Goal: Find specific page/section: Find specific page/section

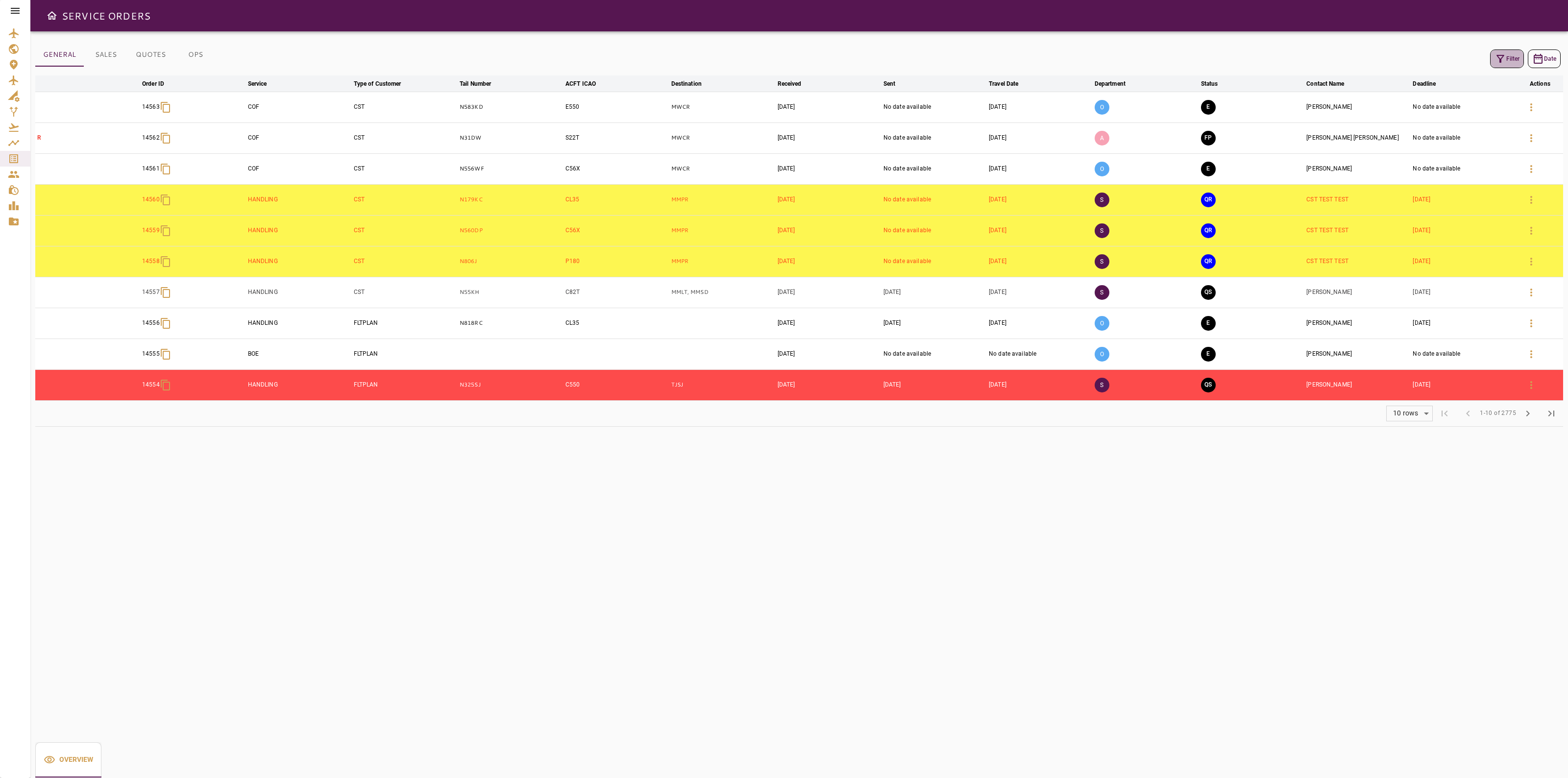
click at [1515, 54] on button "Filter" at bounding box center [1507, 59] width 34 height 18
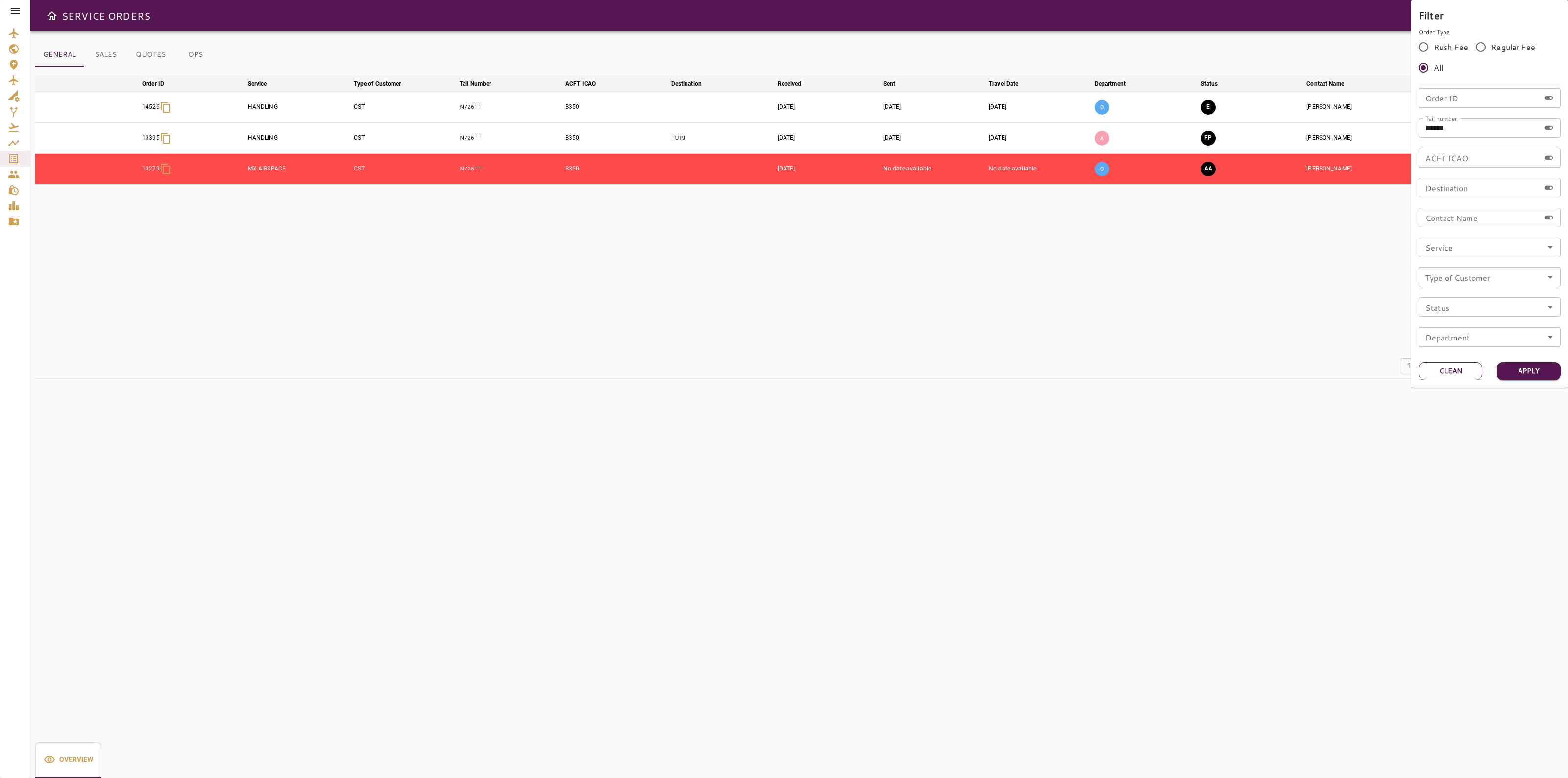
click at [1456, 365] on button "Clean" at bounding box center [1450, 372] width 63 height 18
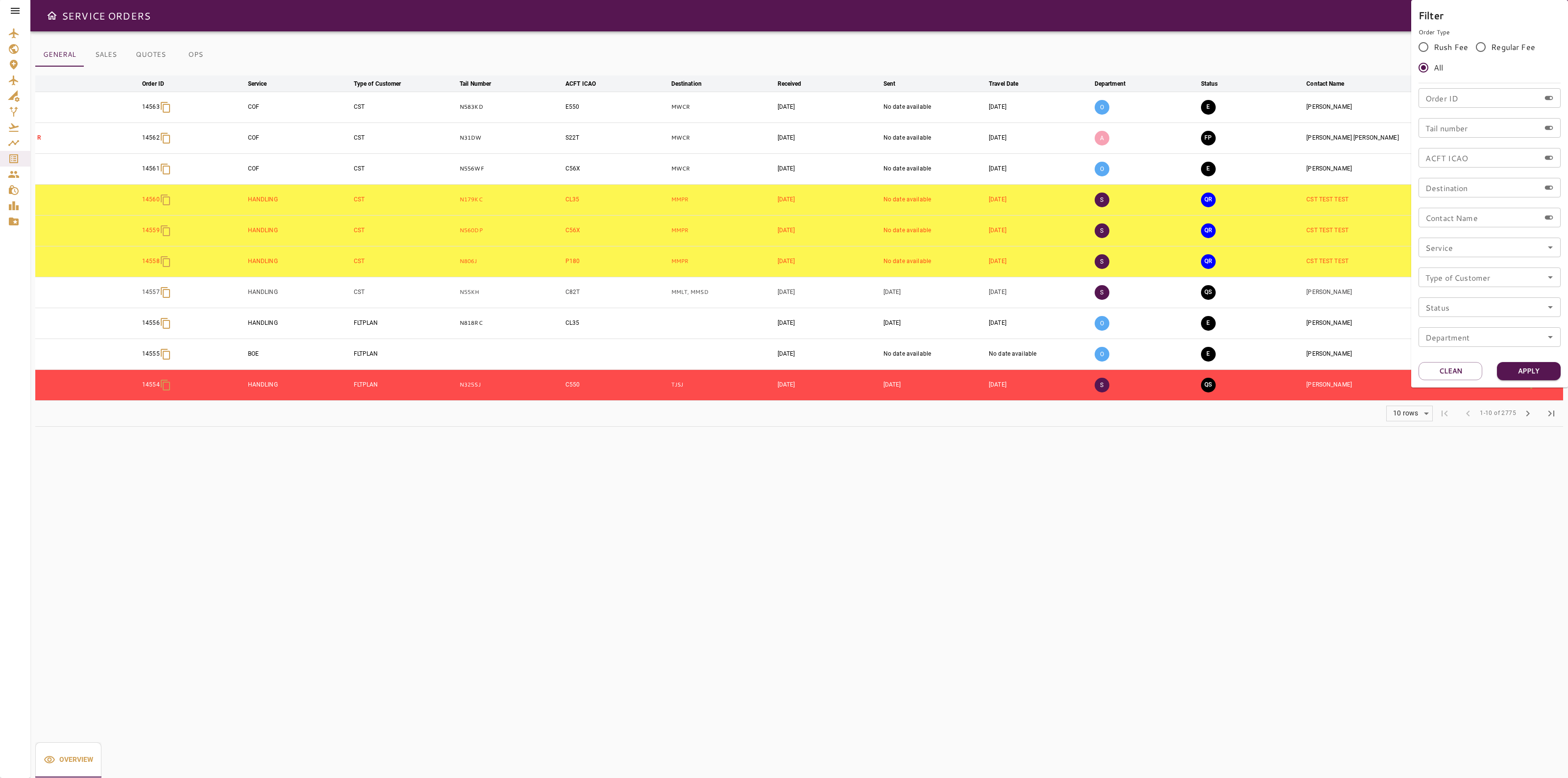
click at [1147, 10] on div at bounding box center [784, 389] width 1568 height 778
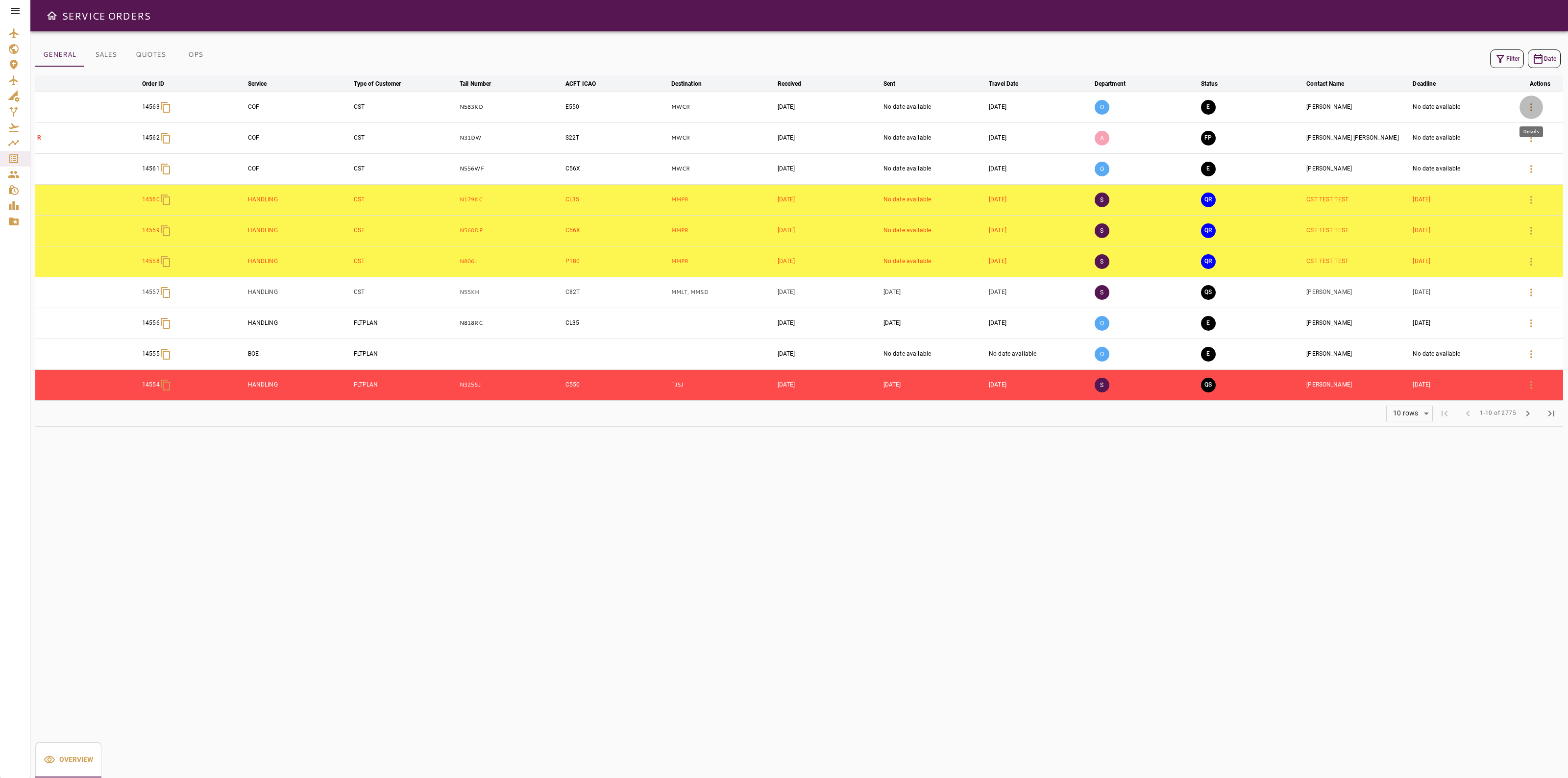
click at [1530, 110] on icon "button" at bounding box center [1531, 107] width 2 height 8
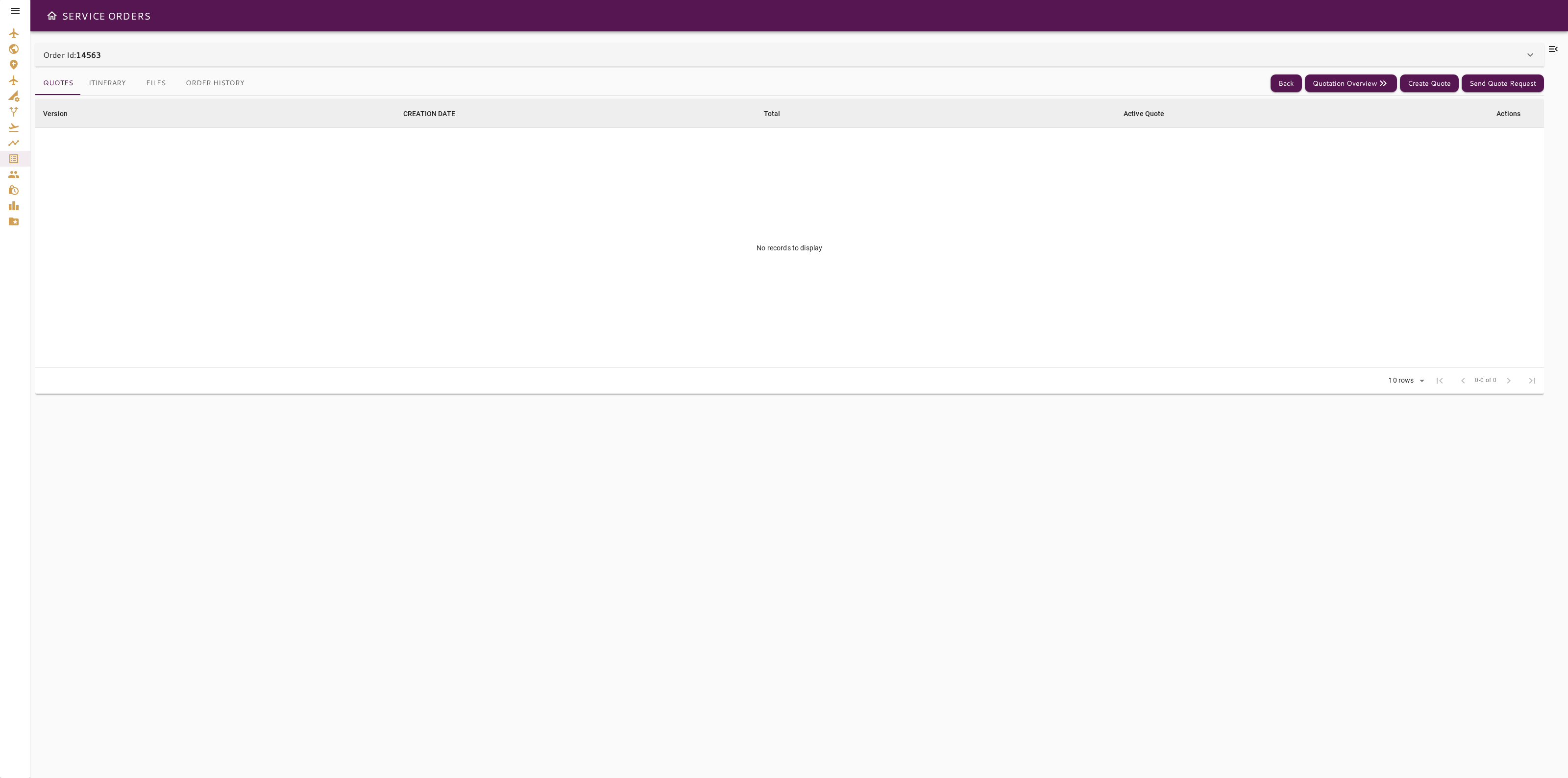
click at [1491, 38] on div "Order Id: 14563 Order #14563 Edit Service Type: COF Client: CST *** ​ Part 91 -…" at bounding box center [799, 405] width 1538 height 747
click at [1494, 44] on div "Order Id: 14563" at bounding box center [789, 55] width 1509 height 24
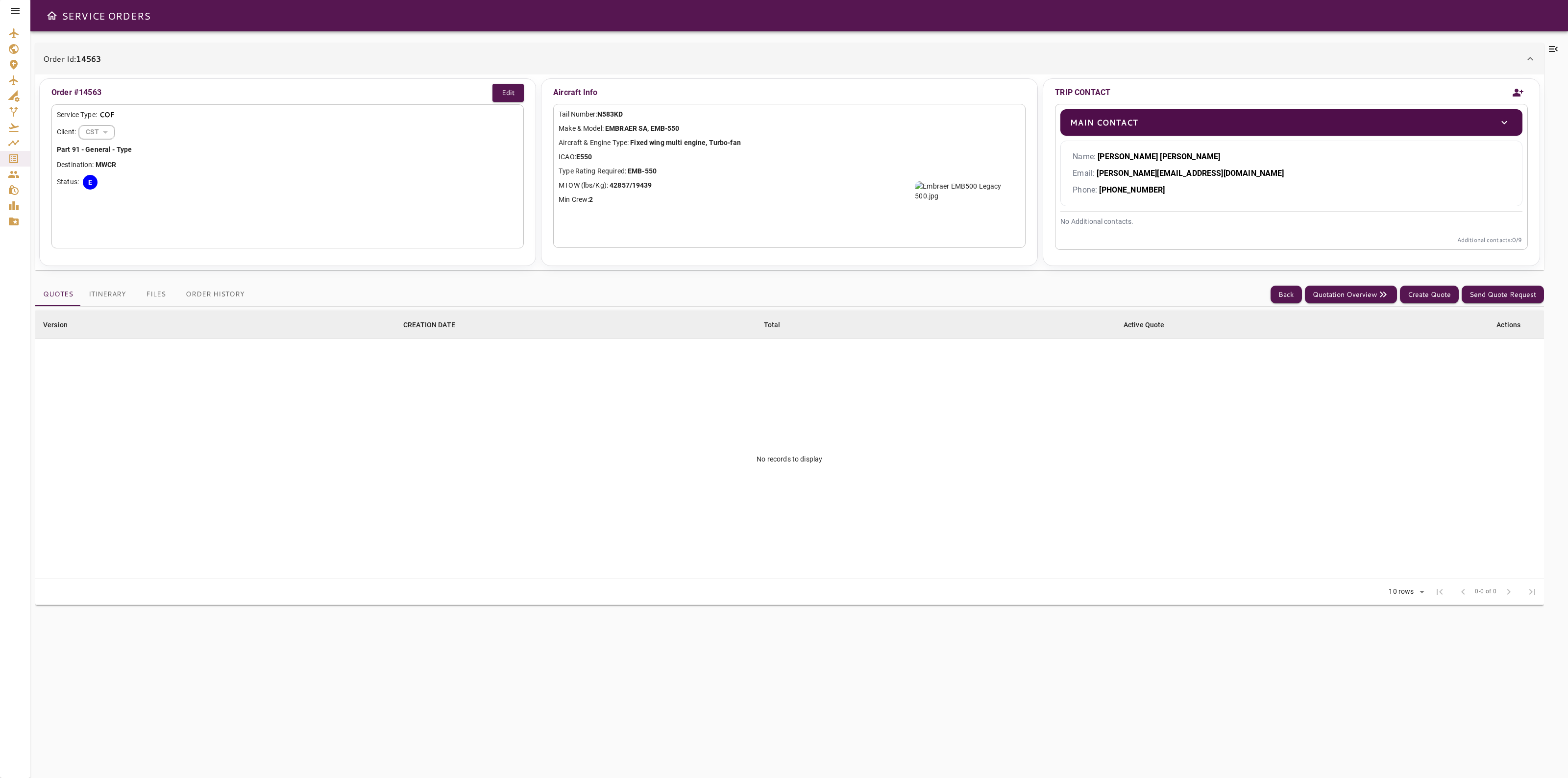
click at [1494, 45] on div "Order Id: 14563" at bounding box center [789, 59] width 1509 height 31
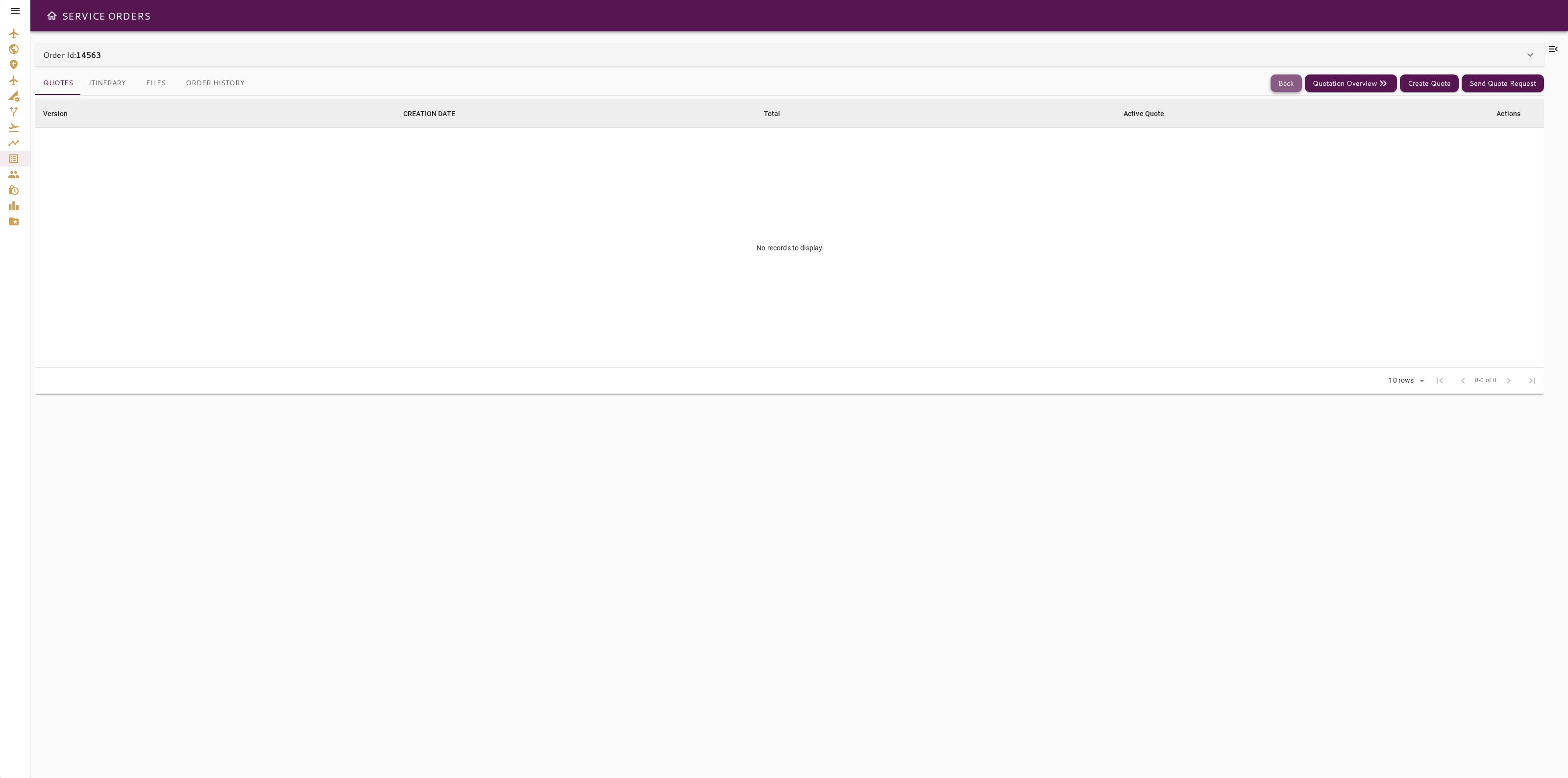
click at [1278, 76] on button "Back" at bounding box center [1287, 84] width 31 height 18
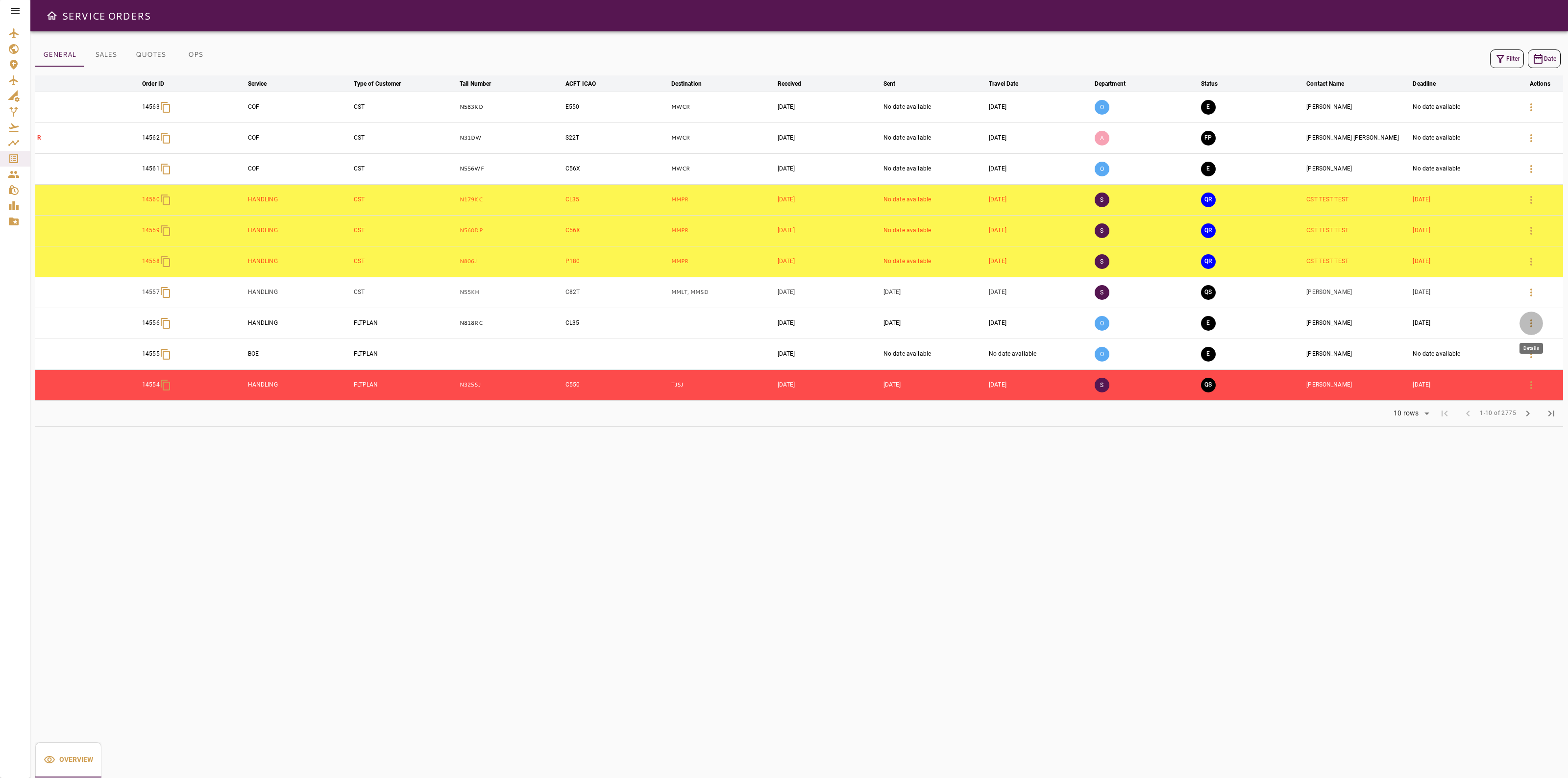
click at [1540, 325] on button "button" at bounding box center [1531, 324] width 24 height 24
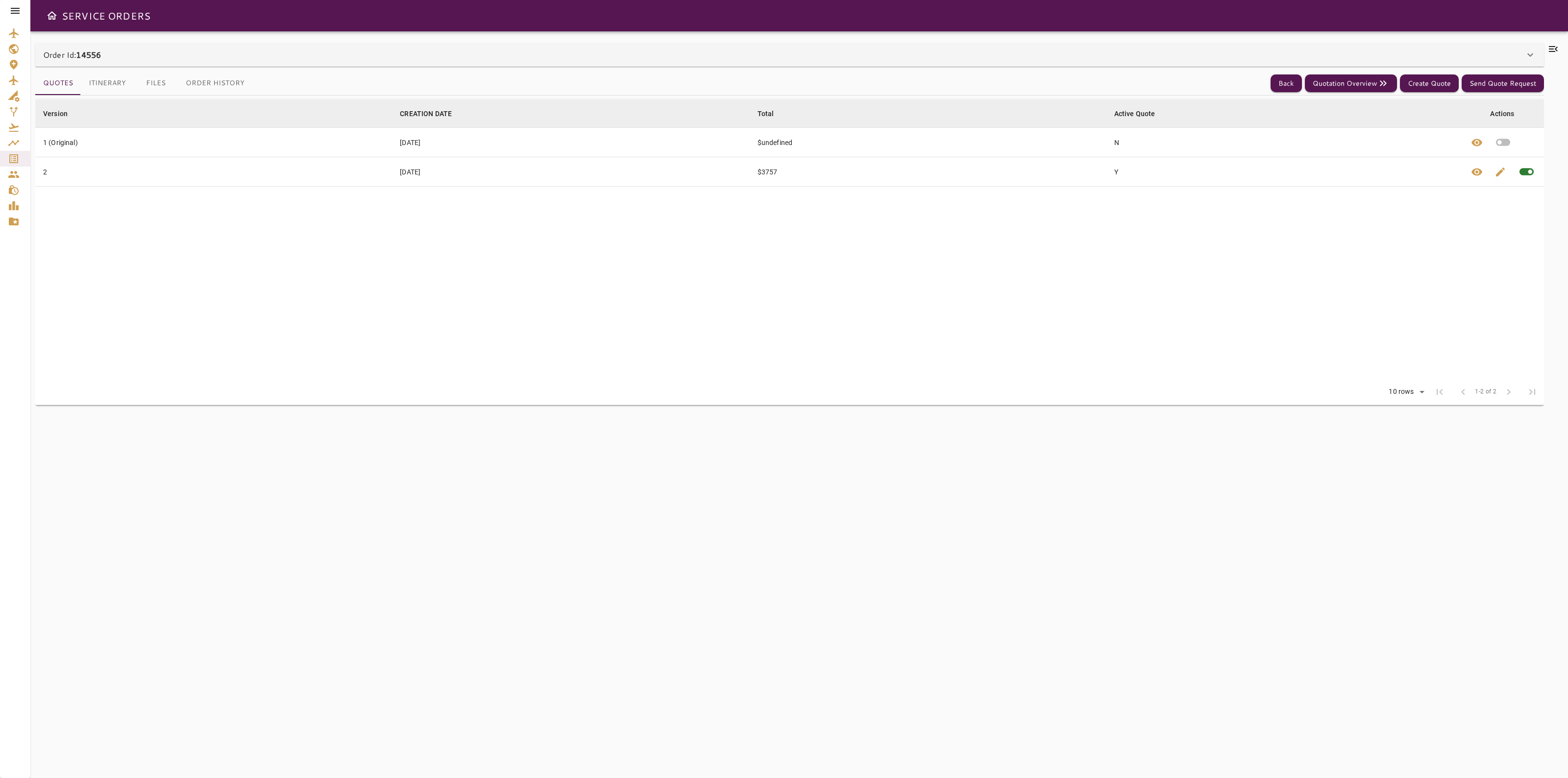
click at [113, 95] on button "Itinerary" at bounding box center [108, 84] width 53 height 24
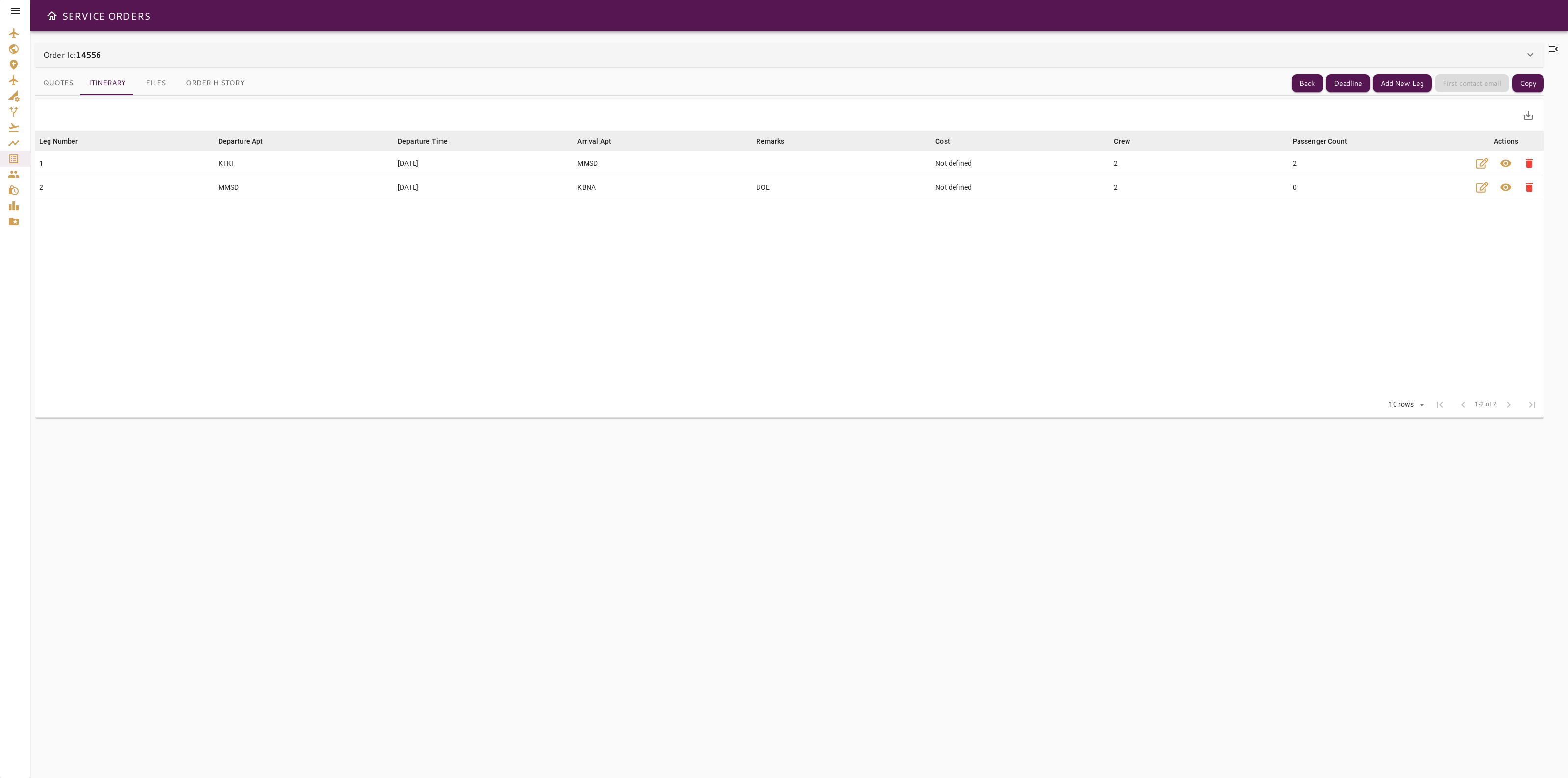
click at [1552, 46] on icon at bounding box center [1553, 49] width 12 height 12
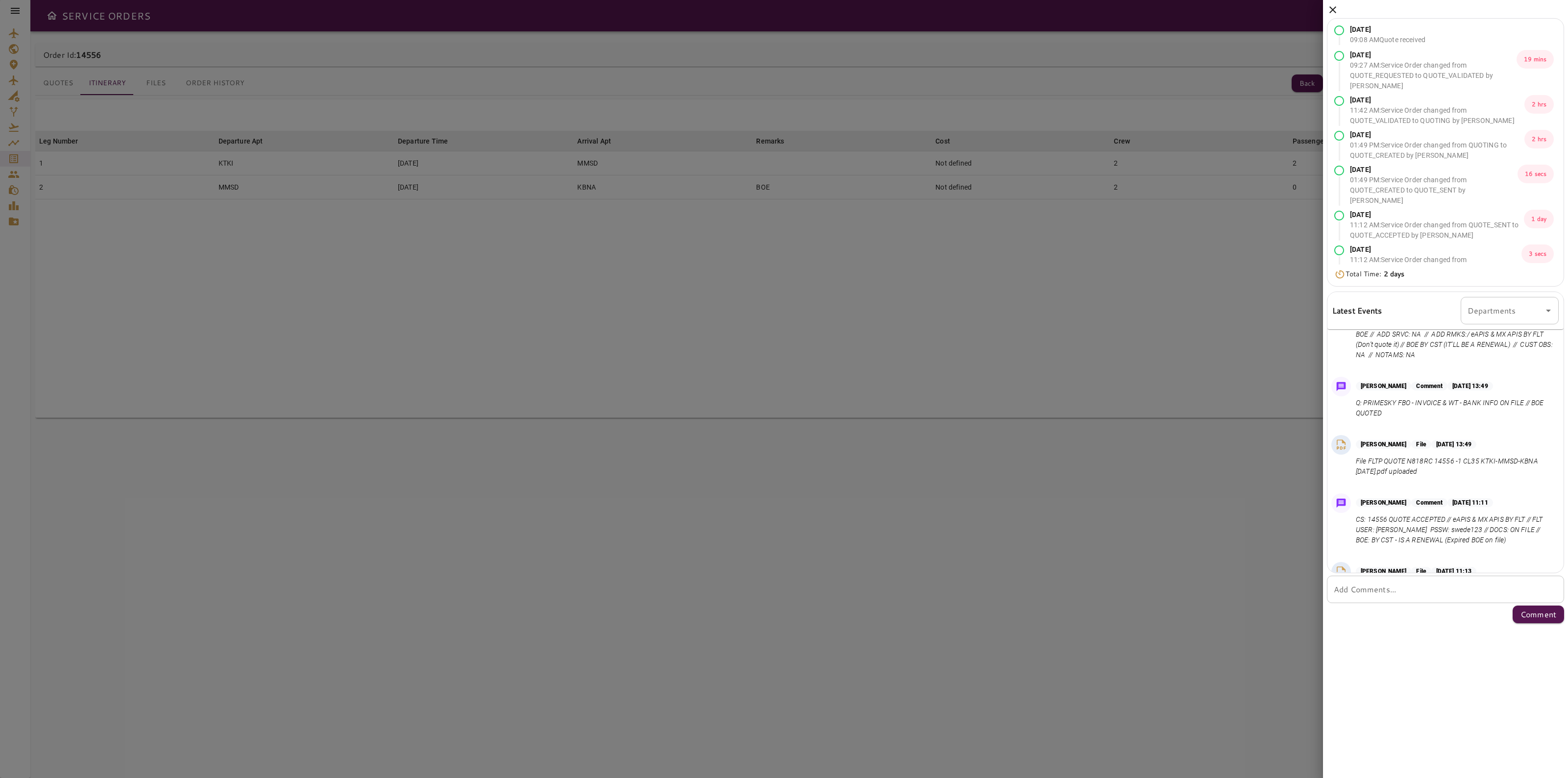
scroll to position [193, 0]
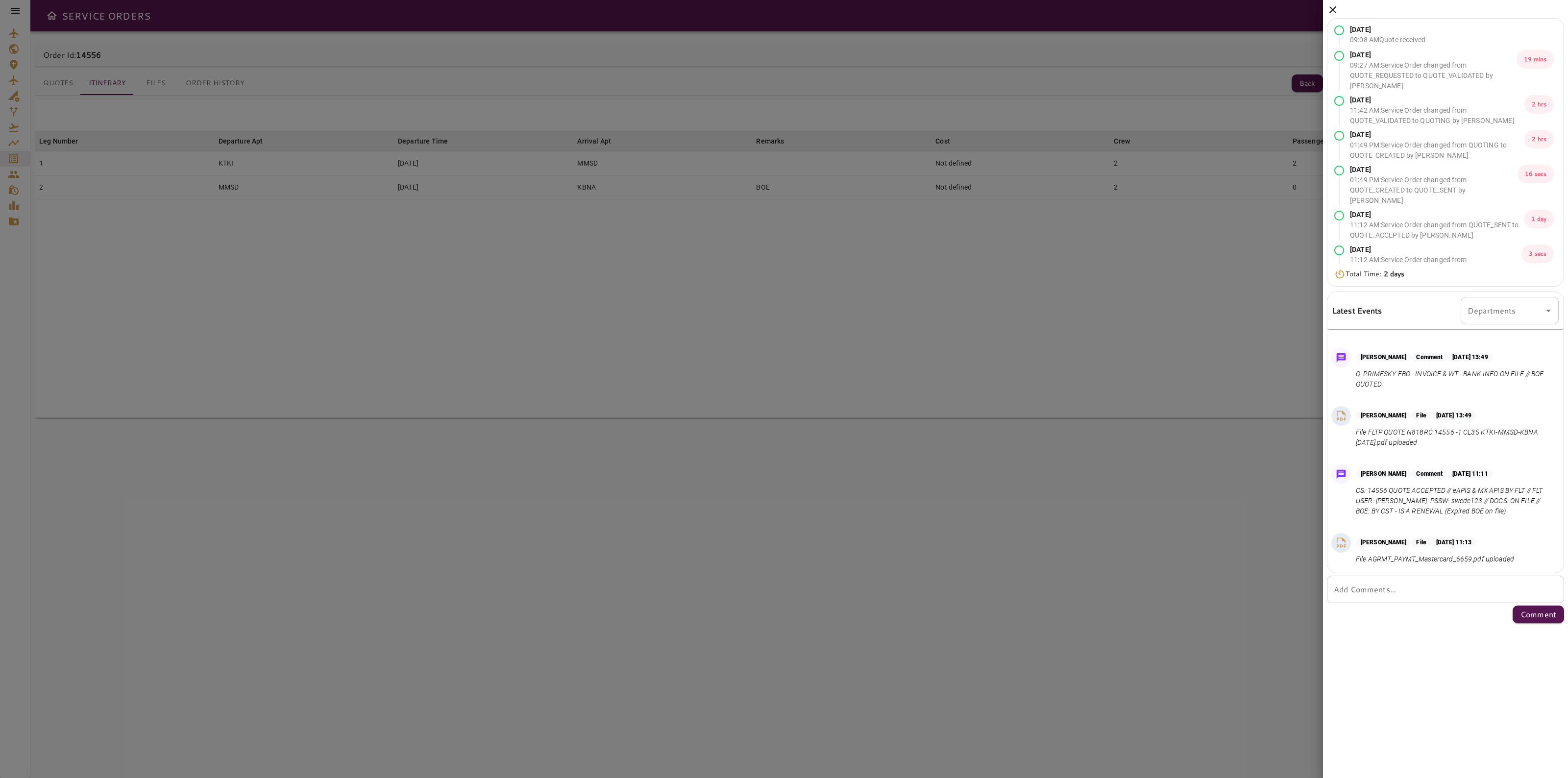
drag, startPoint x: 1339, startPoint y: 18, endPoint x: 1331, endPoint y: 10, distance: 11.3
click at [1331, 11] on div "Sep 10, 2025 09:08 AM Quote received Sep 10, 2025 09:27 AM : Service Order chan…" at bounding box center [1446, 314] width 245 height 627
click at [1330, 10] on icon at bounding box center [1333, 9] width 12 height 12
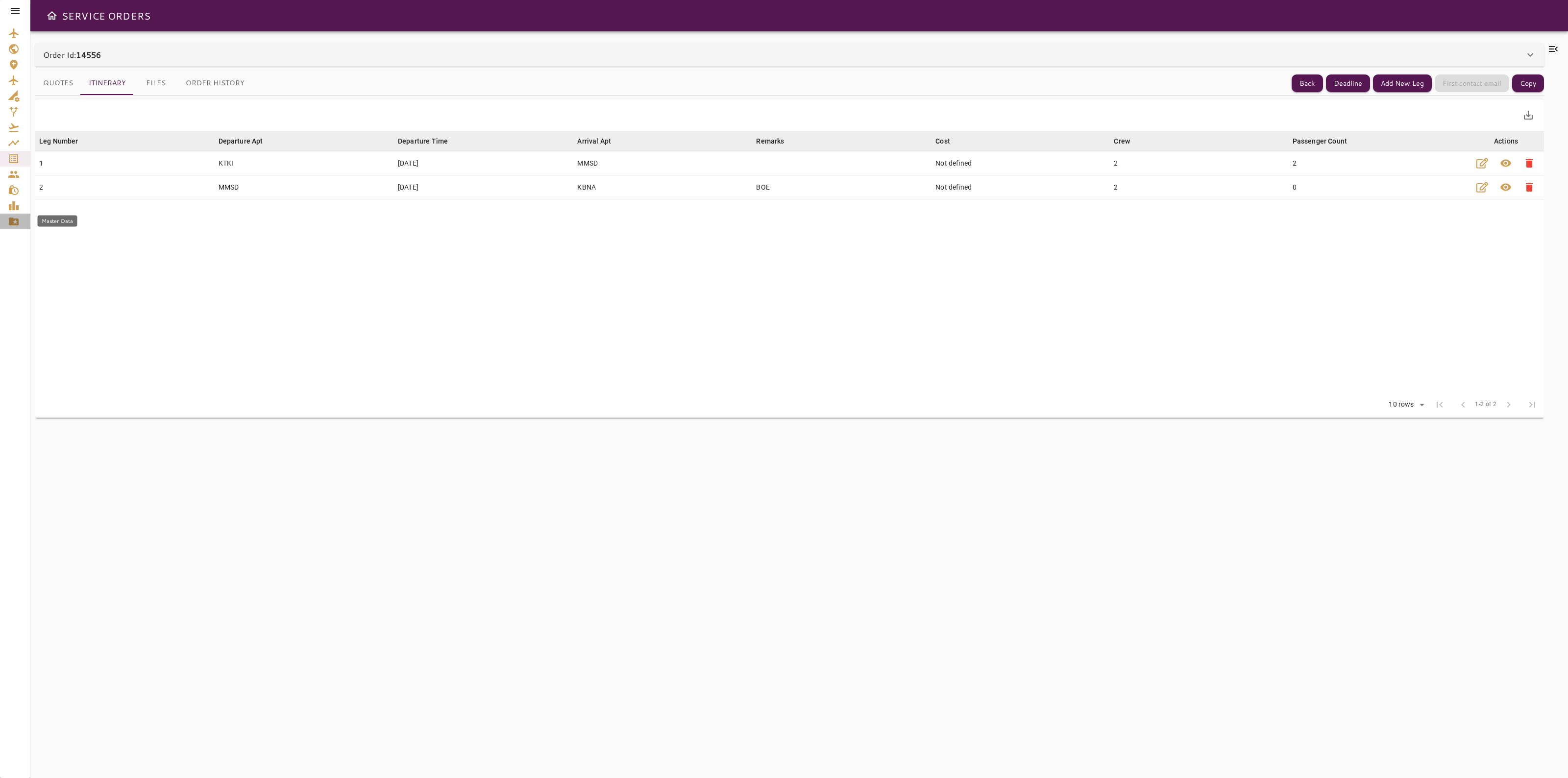
click at [24, 224] on link "Master Data" at bounding box center [15, 221] width 30 height 16
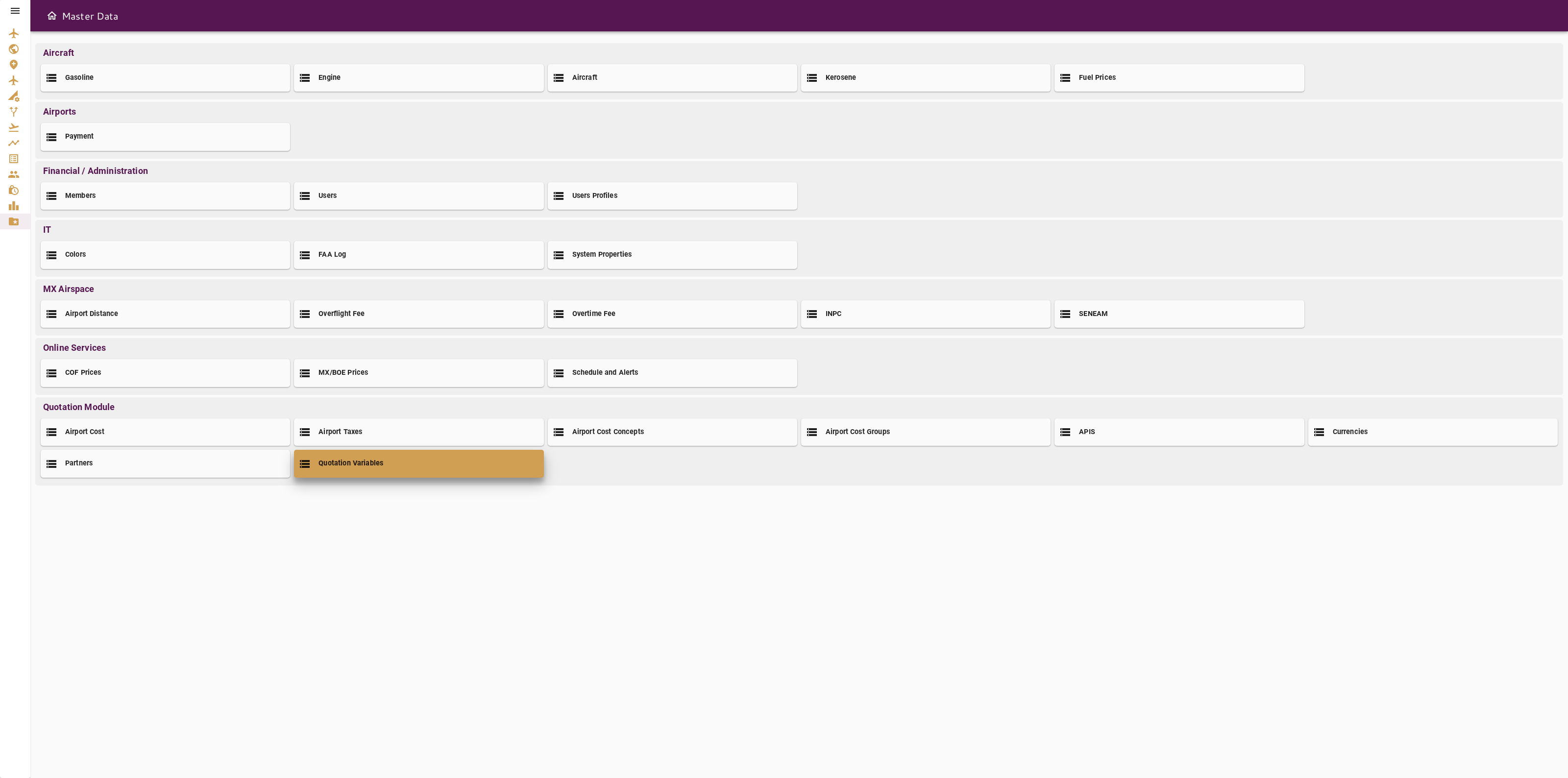
click at [388, 474] on div "Quotation Variables" at bounding box center [418, 463] width 249 height 28
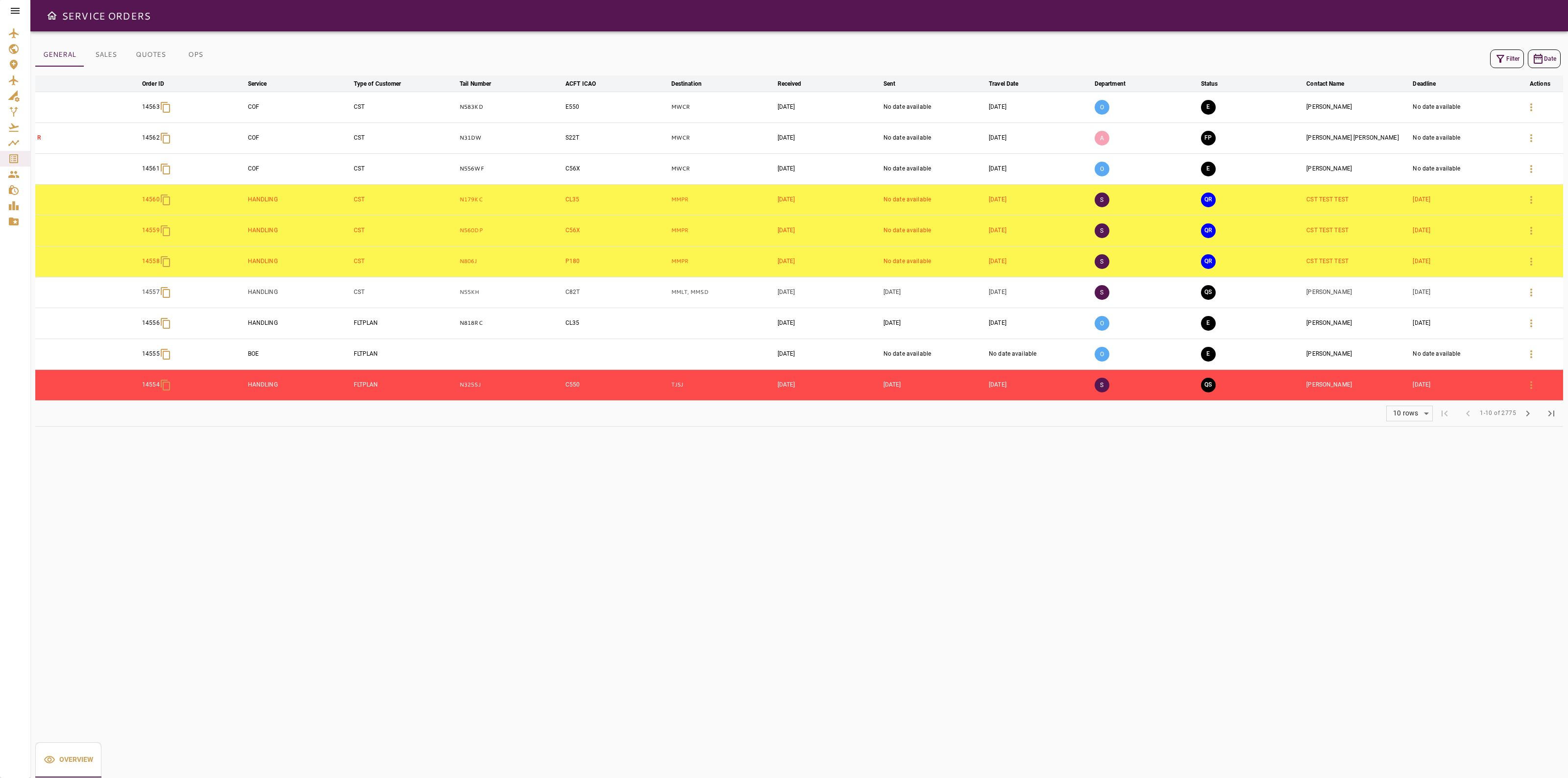
click at [1502, 62] on icon "button" at bounding box center [1500, 59] width 12 height 12
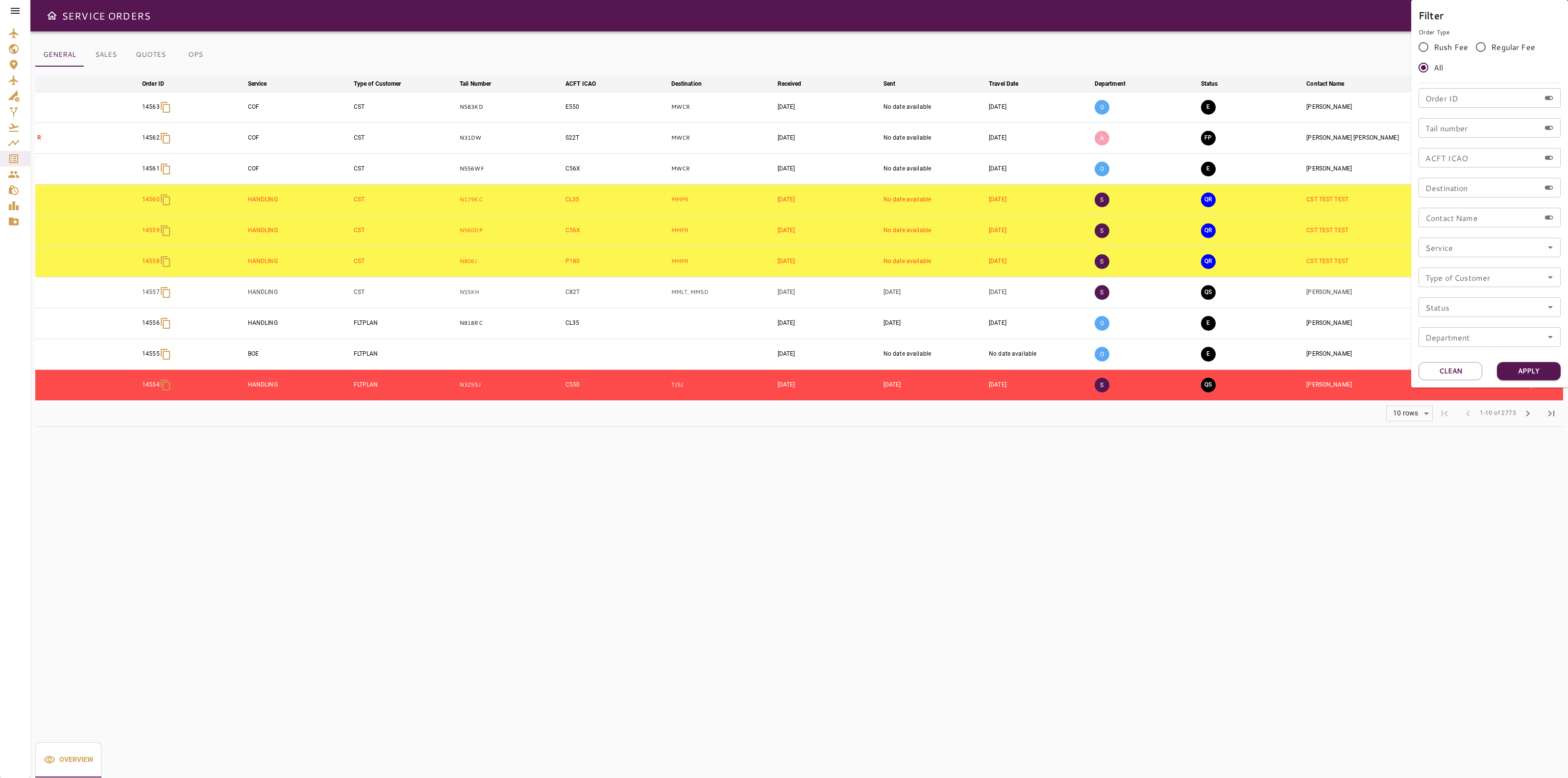
click at [1439, 106] on input "Order ID" at bounding box center [1480, 97] width 121 height 19
type input "*****"
click at [1536, 375] on button "Apply" at bounding box center [1528, 372] width 63 height 18
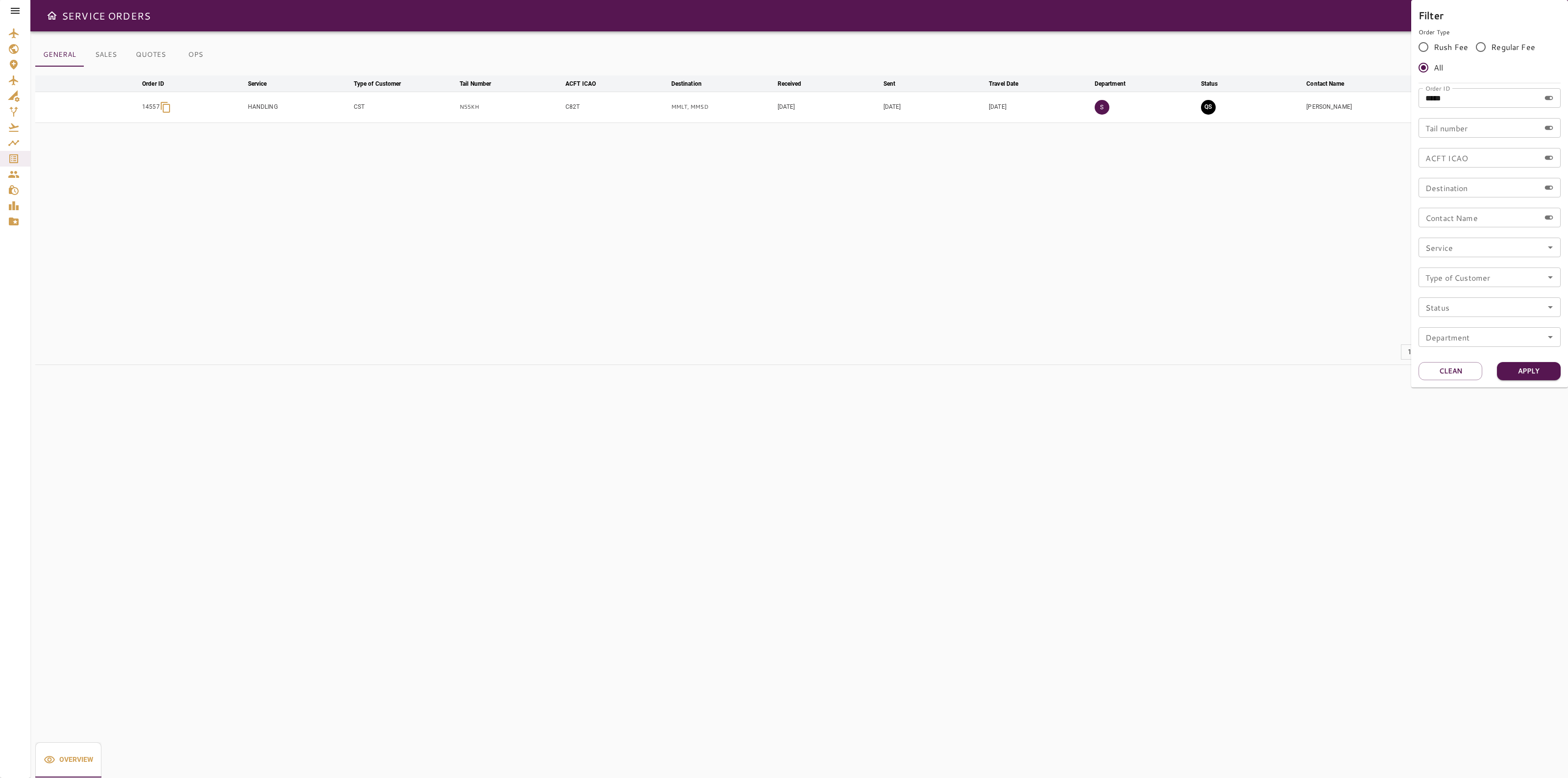
click at [1346, 299] on div at bounding box center [784, 389] width 1568 height 778
click at [1526, 103] on icon "button" at bounding box center [1531, 107] width 12 height 12
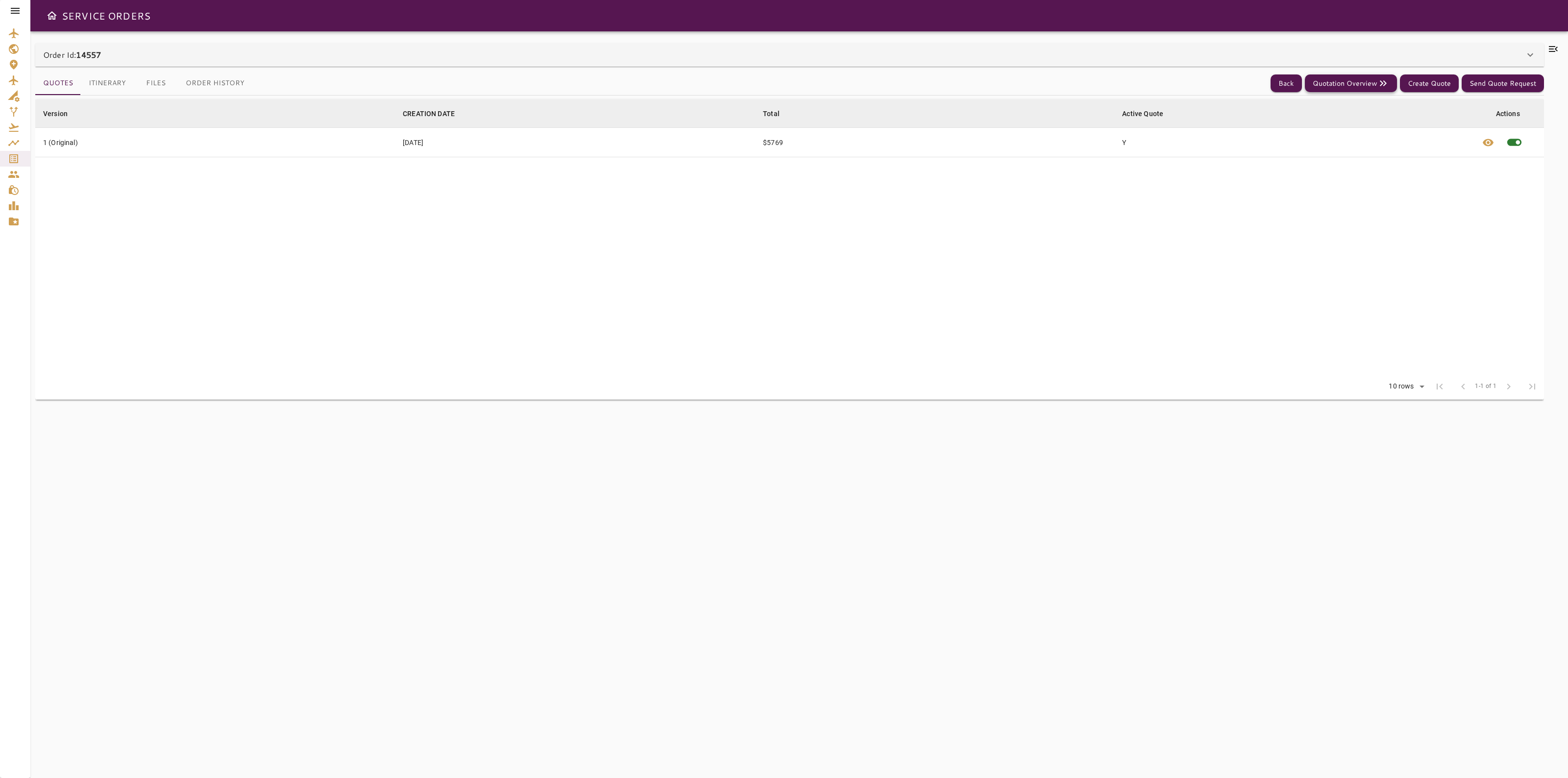
click at [1359, 84] on button "Quotation Overview" at bounding box center [1351, 84] width 92 height 18
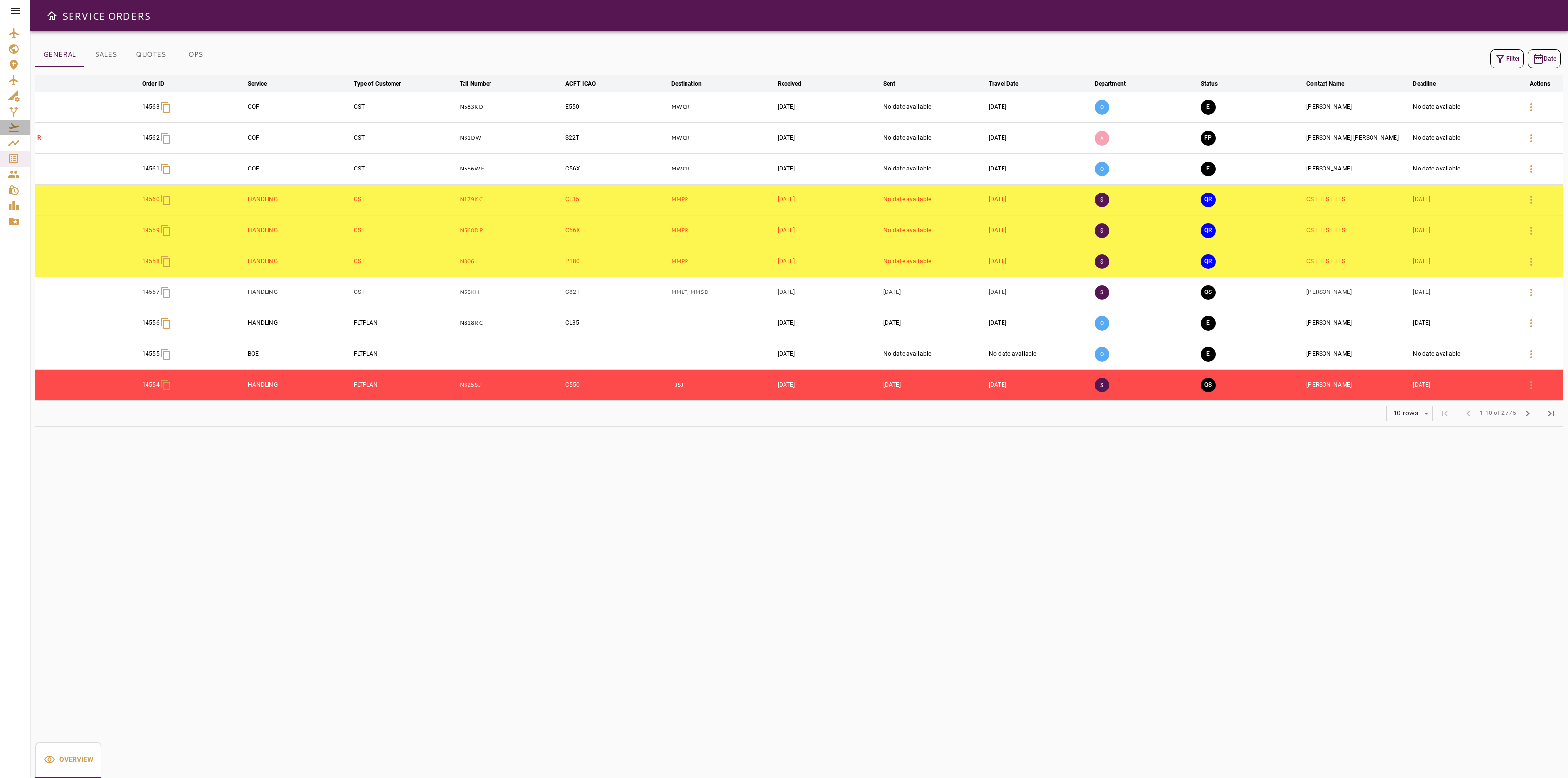
click at [22, 120] on link "Airways" at bounding box center [15, 127] width 30 height 16
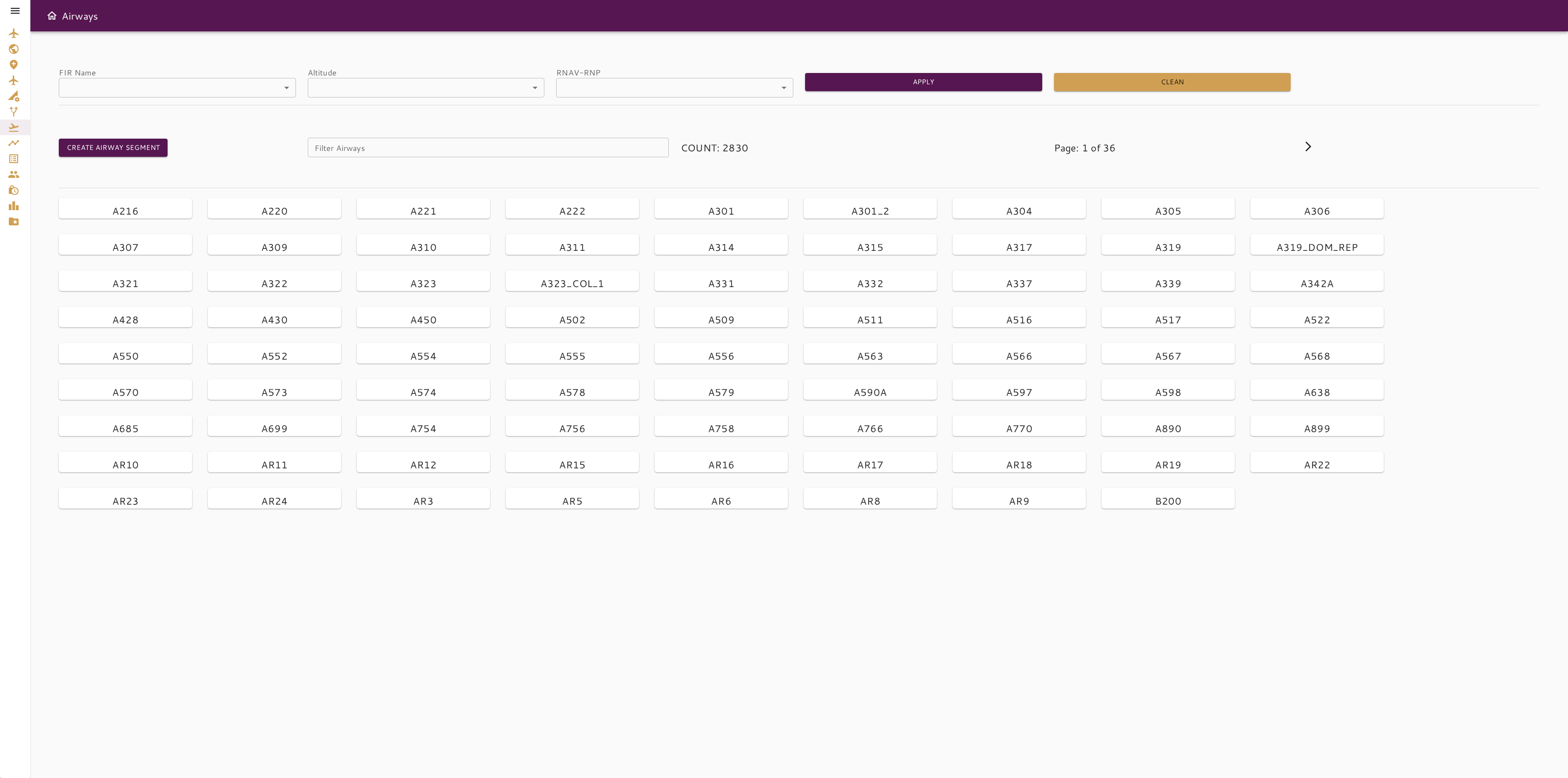
click at [1309, 144] on icon at bounding box center [1309, 146] width 6 height 10
click at [1308, 153] on div at bounding box center [1353, 142] width 124 height 26
click at [1307, 147] on icon at bounding box center [1308, 146] width 12 height 12
click at [1307, 148] on icon at bounding box center [1308, 146] width 12 height 12
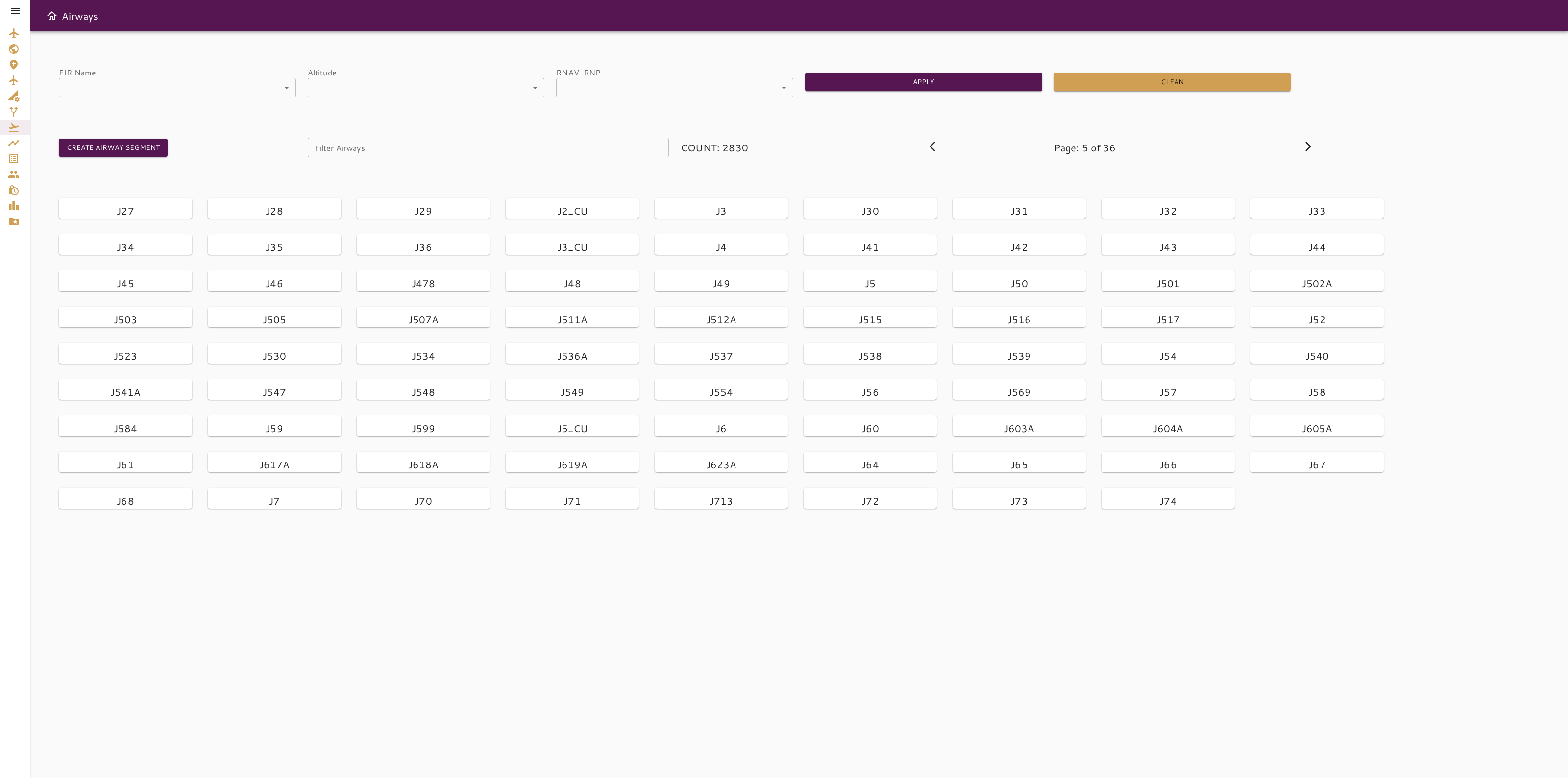
click at [1307, 148] on icon at bounding box center [1308, 146] width 12 height 12
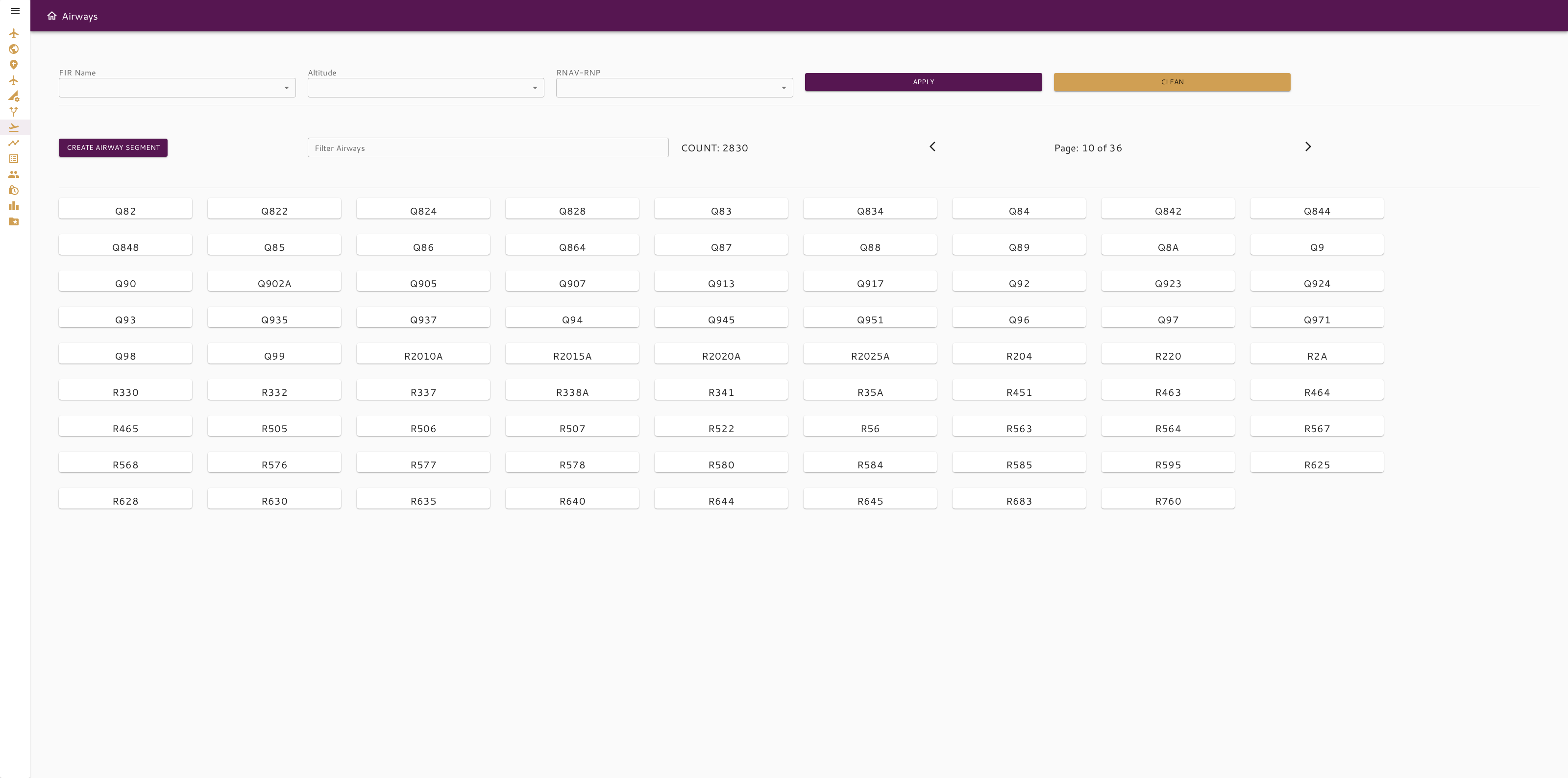
click at [1307, 148] on icon at bounding box center [1308, 146] width 12 height 12
click at [428, 356] on h6 "T411" at bounding box center [424, 355] width 26 height 16
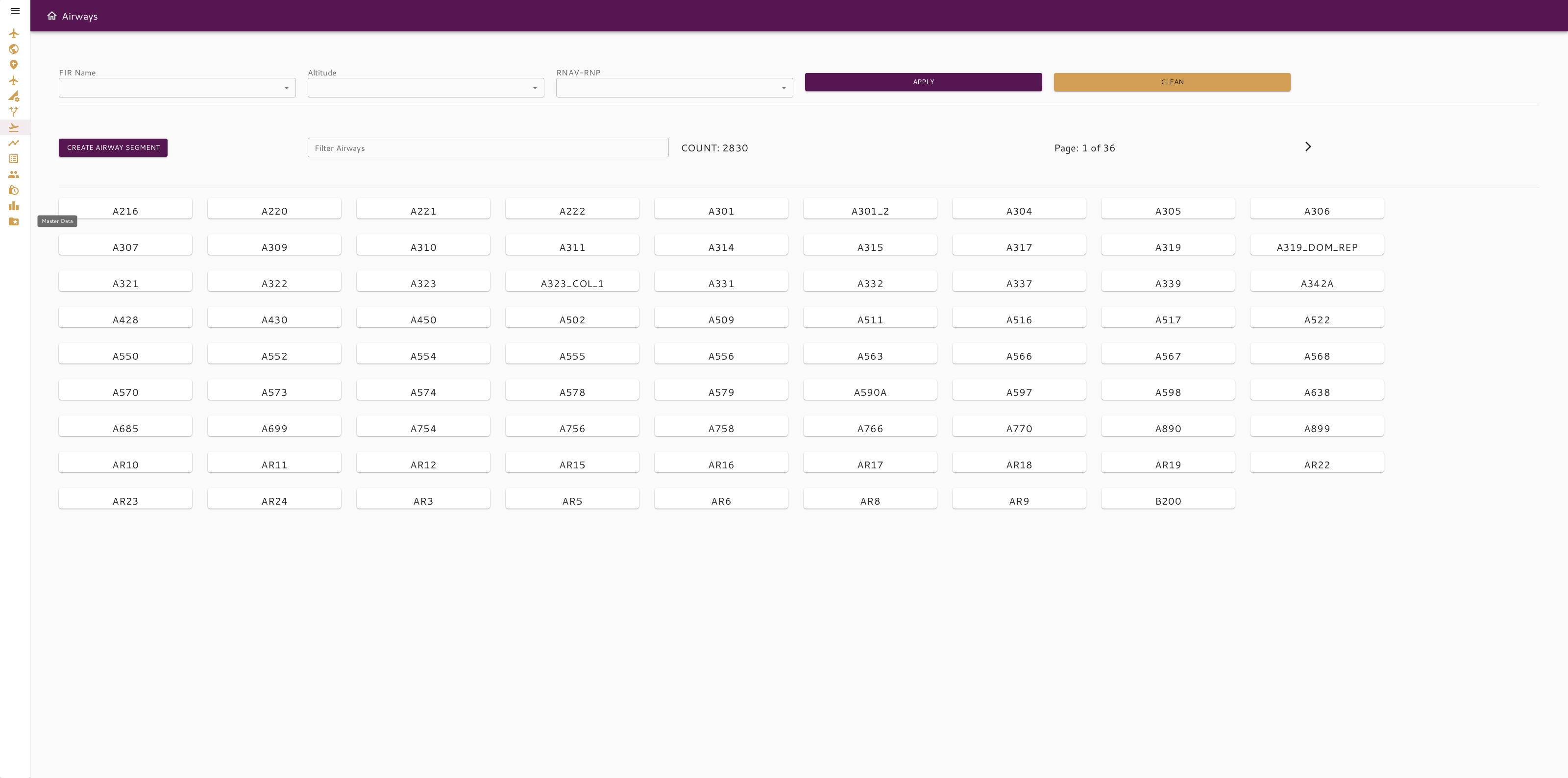
click at [13, 215] on icon "Master Data" at bounding box center [14, 221] width 12 height 12
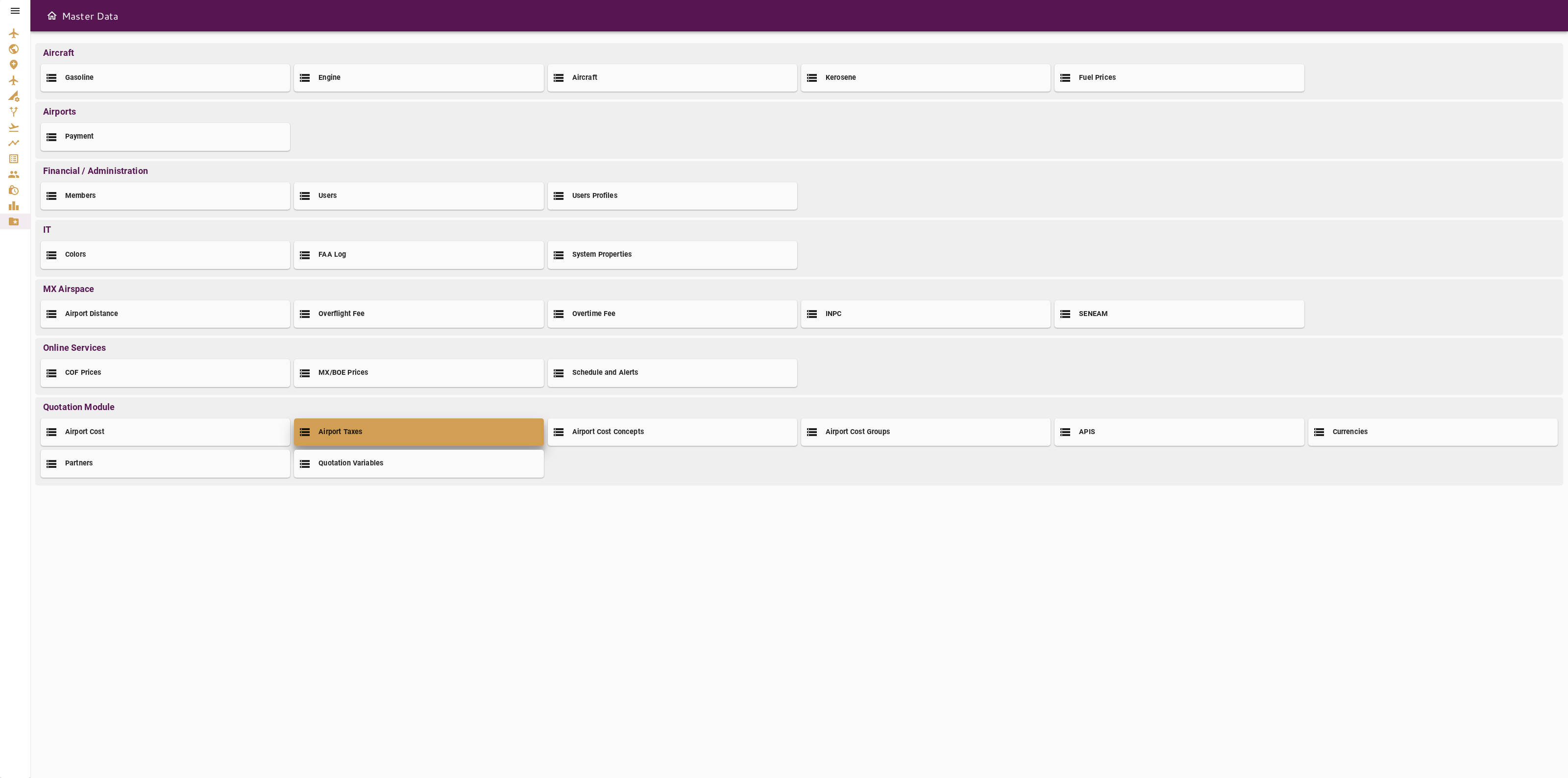
click at [393, 429] on div "Airport Taxes" at bounding box center [418, 432] width 249 height 28
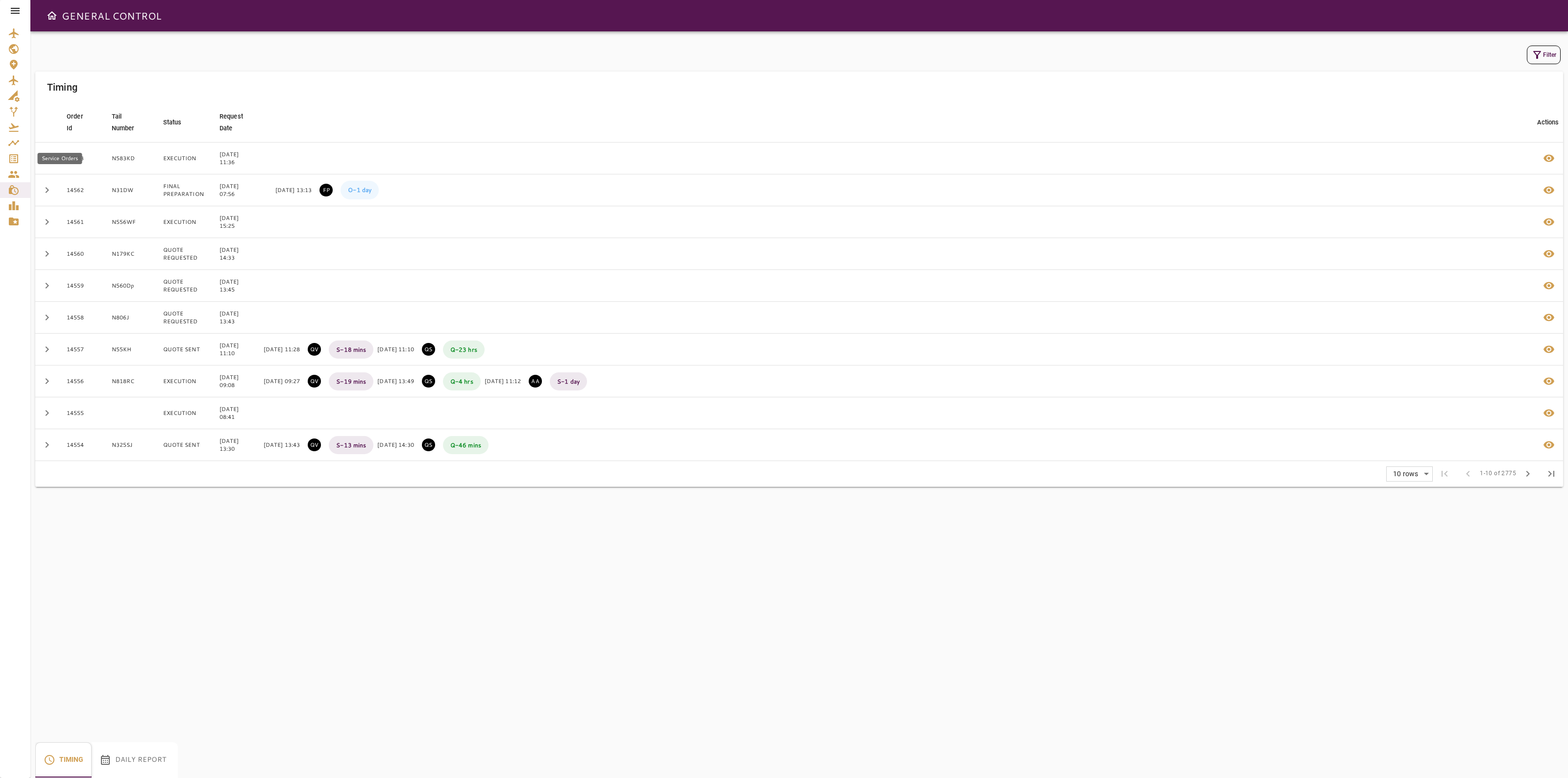
click at [18, 160] on icon "Service Orders" at bounding box center [14, 158] width 12 height 12
